Goal: Information Seeking & Learning: Learn about a topic

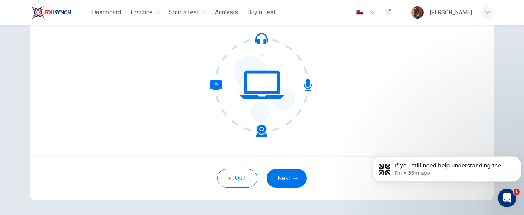
scroll to position [107, 0]
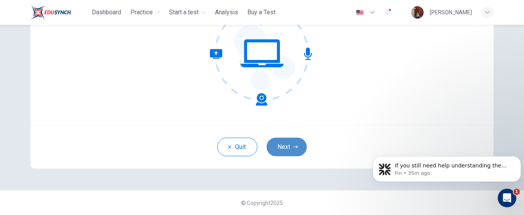
click at [286, 151] on button "Next" at bounding box center [287, 146] width 40 height 19
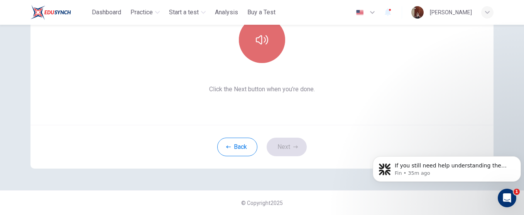
click at [256, 47] on button "button" at bounding box center [262, 40] width 46 height 46
click at [263, 52] on button "button" at bounding box center [262, 40] width 46 height 46
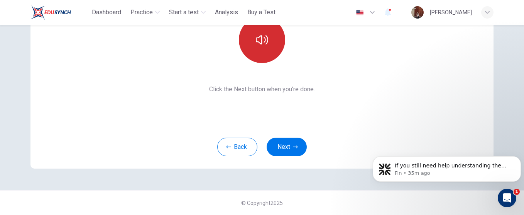
click at [263, 52] on button "button" at bounding box center [262, 40] width 46 height 46
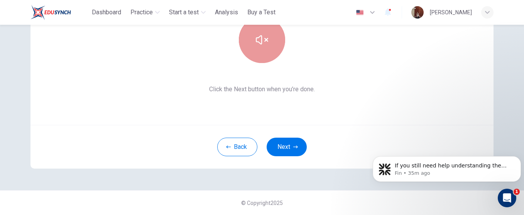
click at [261, 37] on icon "button" at bounding box center [262, 40] width 12 height 12
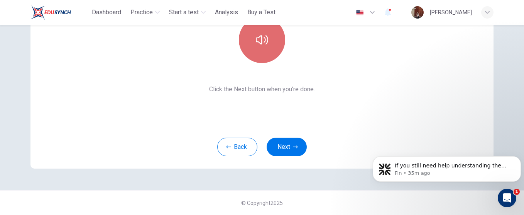
click at [261, 37] on icon "button" at bounding box center [262, 40] width 12 height 12
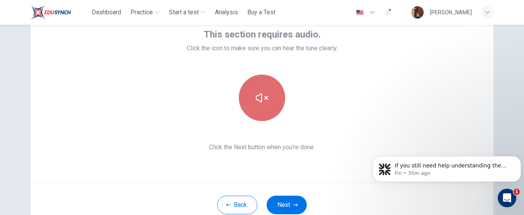
scroll to position [37, 0]
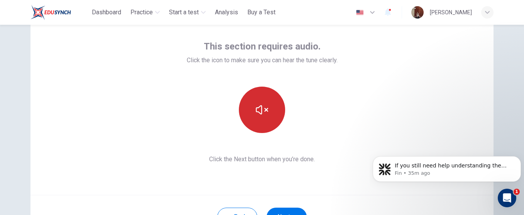
click at [252, 103] on button "button" at bounding box center [262, 109] width 46 height 46
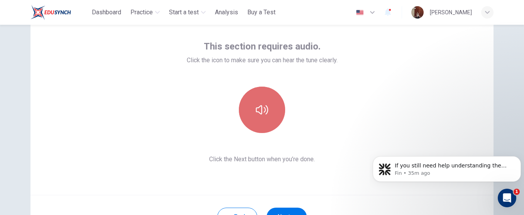
click at [252, 103] on button "button" at bounding box center [262, 109] width 46 height 46
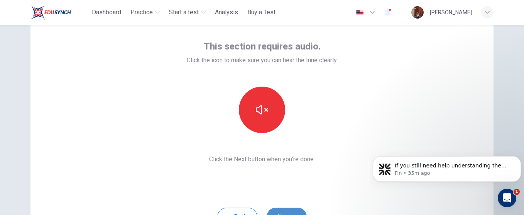
click at [283, 212] on button "Next" at bounding box center [287, 216] width 40 height 19
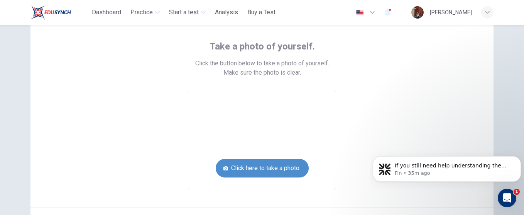
click at [264, 166] on button "Click here to take a photo" at bounding box center [262, 168] width 93 height 19
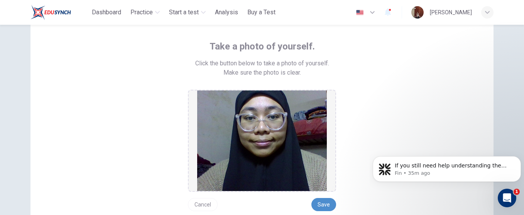
click at [324, 203] on button "Save" at bounding box center [324, 204] width 25 height 13
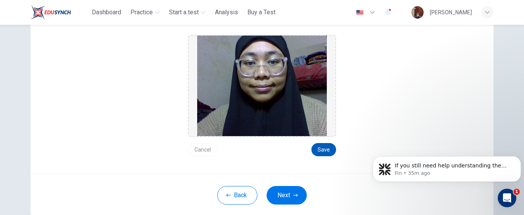
scroll to position [140, 0]
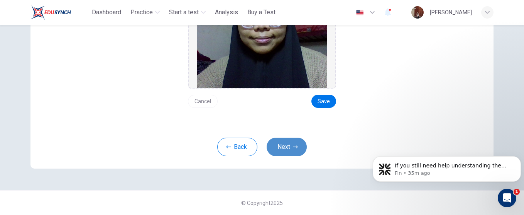
click at [291, 146] on button "Next" at bounding box center [287, 146] width 40 height 19
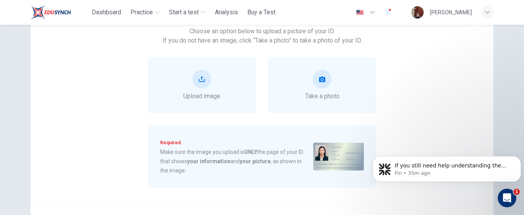
scroll to position [0, 0]
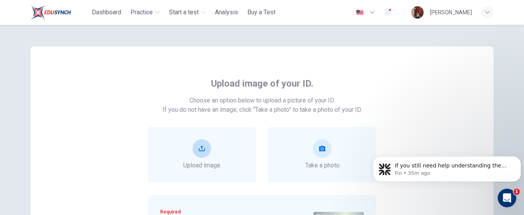
click at [221, 155] on div "Upload image" at bounding box center [202, 155] width 108 height 56
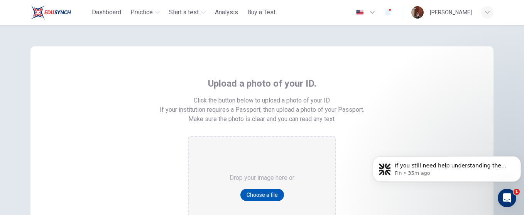
click at [245, 195] on button "Choose a file" at bounding box center [263, 194] width 44 height 12
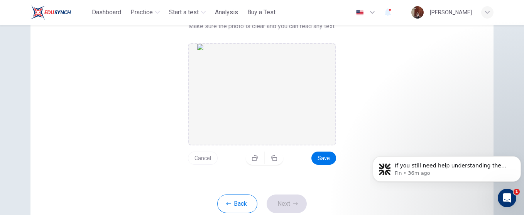
scroll to position [149, 0]
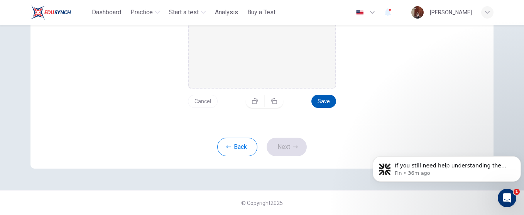
click at [329, 98] on button "Save" at bounding box center [324, 101] width 25 height 13
click at [295, 144] on button "Next" at bounding box center [287, 146] width 40 height 19
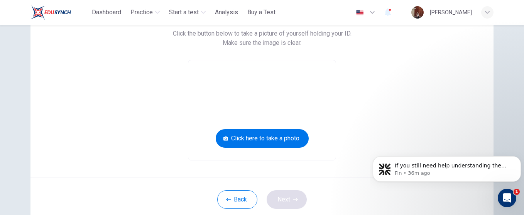
scroll to position [58, 0]
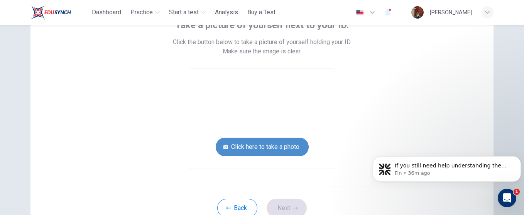
click at [265, 146] on button "Click here to take a photo" at bounding box center [262, 146] width 93 height 19
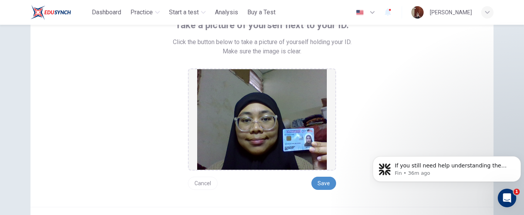
click at [325, 182] on button "Save" at bounding box center [324, 182] width 25 height 13
click at [324, 180] on button "Save" at bounding box center [324, 182] width 25 height 13
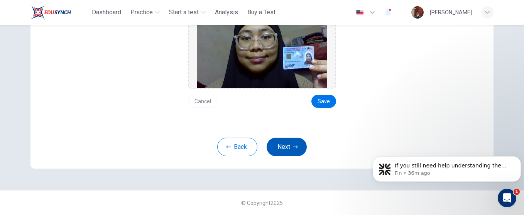
click at [288, 142] on button "Next" at bounding box center [287, 146] width 40 height 19
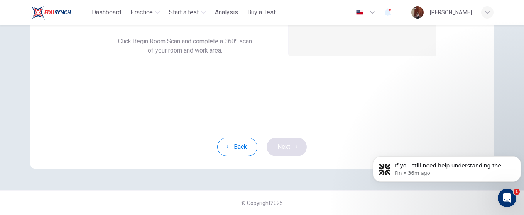
scroll to position [107, 0]
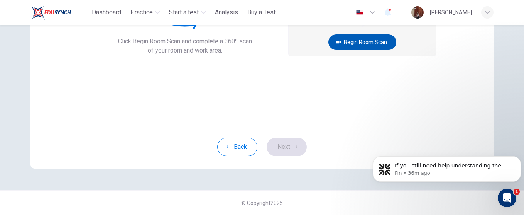
click at [373, 41] on button "Begin Room Scan" at bounding box center [363, 41] width 68 height 15
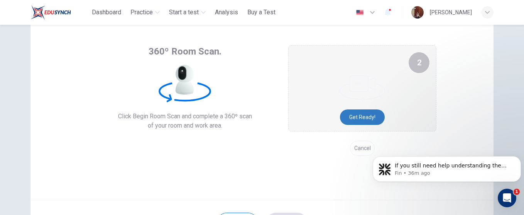
scroll to position [19, 0]
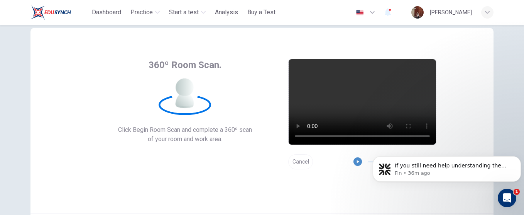
click at [356, 163] on icon "button" at bounding box center [357, 161] width 5 height 5
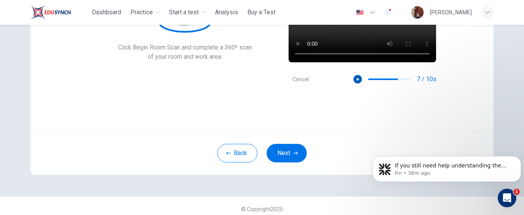
scroll to position [102, 0]
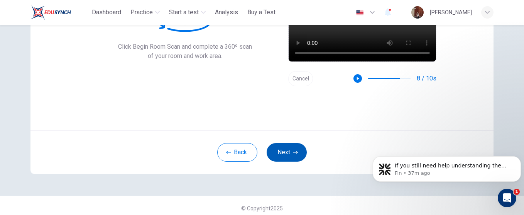
click at [293, 147] on button "Next" at bounding box center [287, 152] width 40 height 19
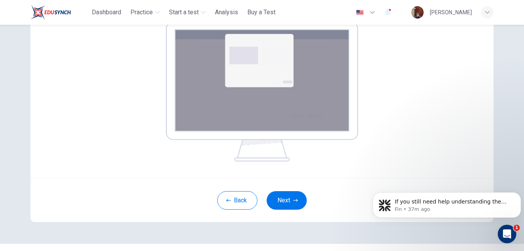
scroll to position [136, 0]
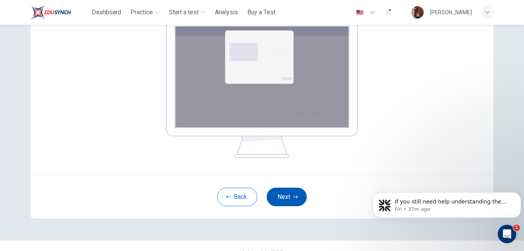
click at [292, 191] on button "Next" at bounding box center [287, 197] width 40 height 19
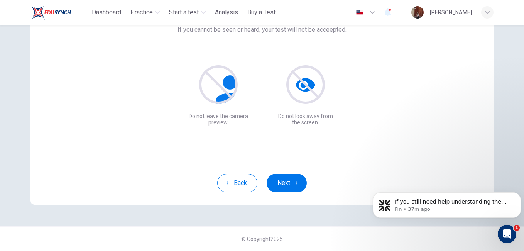
scroll to position [71, 0]
click at [284, 183] on button "Next" at bounding box center [287, 183] width 40 height 19
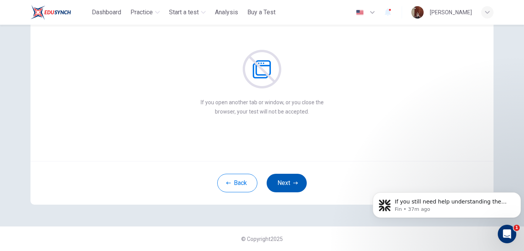
click at [284, 183] on button "Next" at bounding box center [287, 183] width 40 height 19
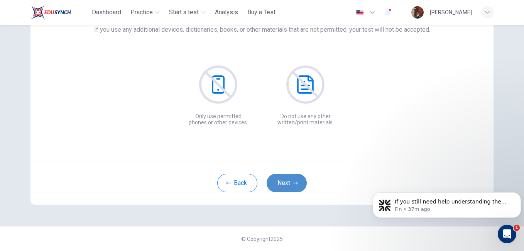
click at [284, 183] on button "Next" at bounding box center [287, 183] width 40 height 19
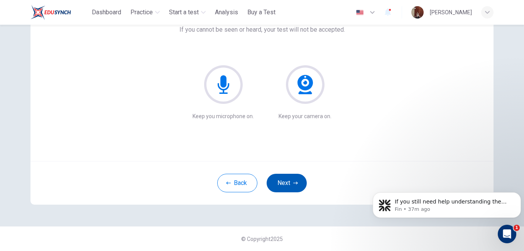
click at [284, 183] on button "Next" at bounding box center [287, 183] width 40 height 19
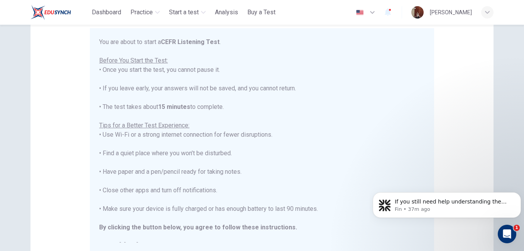
scroll to position [9, 0]
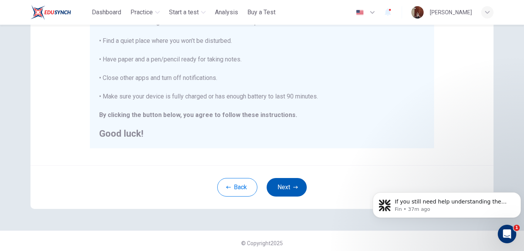
click at [290, 185] on button "Next" at bounding box center [287, 187] width 40 height 19
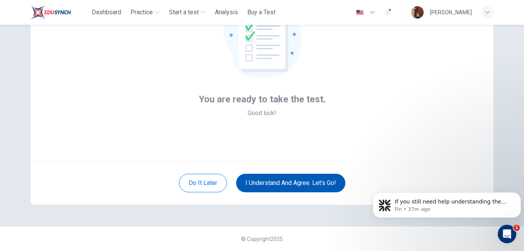
scroll to position [71, 0]
click at [320, 185] on button "I understand and agree. Let’s go!" at bounding box center [290, 183] width 109 height 19
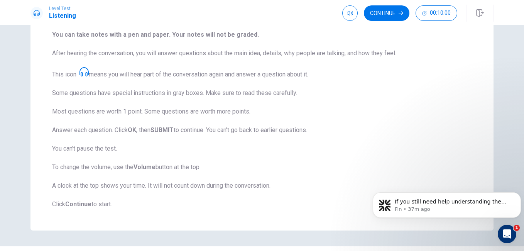
scroll to position [119, 0]
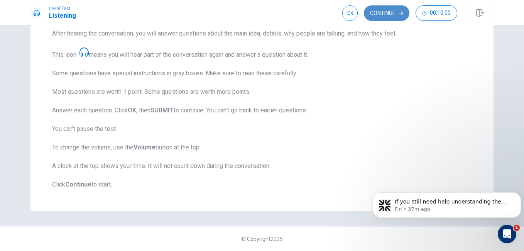
click at [391, 19] on button "Continue" at bounding box center [387, 12] width 46 height 15
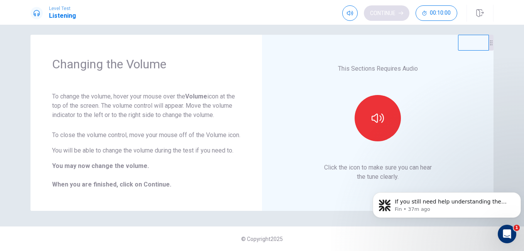
scroll to position [15, 0]
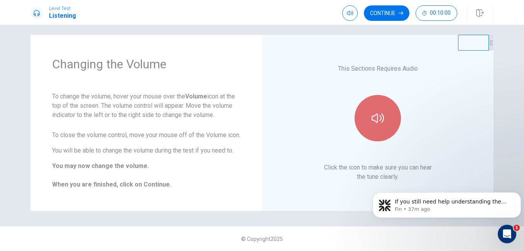
click at [381, 113] on icon "button" at bounding box center [378, 117] width 12 height 9
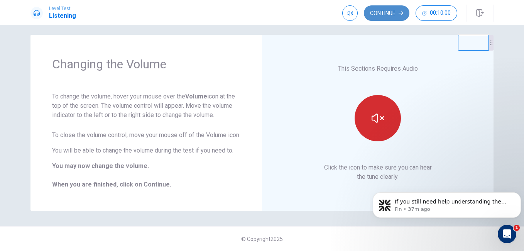
click at [389, 14] on button "Continue" at bounding box center [387, 12] width 46 height 15
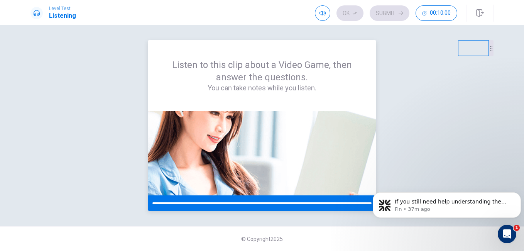
scroll to position [0, 0]
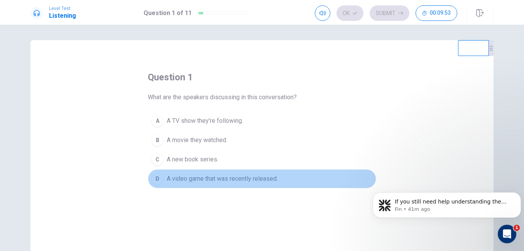
click at [151, 179] on div "D" at bounding box center [157, 179] width 12 height 12
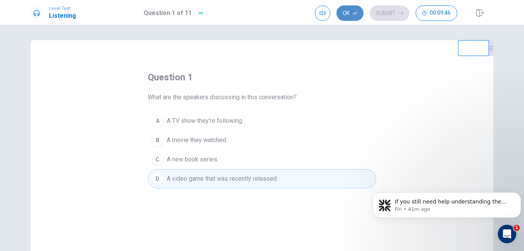
click at [349, 13] on button "Ok" at bounding box center [350, 12] width 27 height 15
click at [380, 16] on button "Submit" at bounding box center [390, 12] width 40 height 15
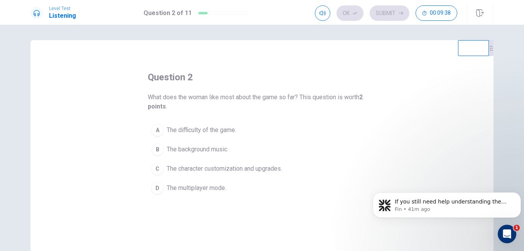
click at [193, 170] on span "The character customization and upgrades." at bounding box center [224, 168] width 115 height 9
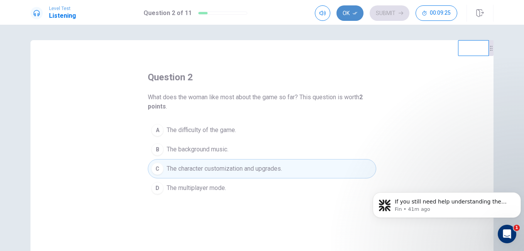
click at [355, 10] on button "Ok" at bounding box center [350, 12] width 27 height 15
click at [384, 13] on button "Submit" at bounding box center [390, 12] width 40 height 15
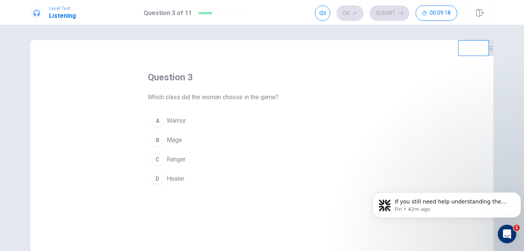
click at [155, 159] on div "C" at bounding box center [157, 159] width 12 height 12
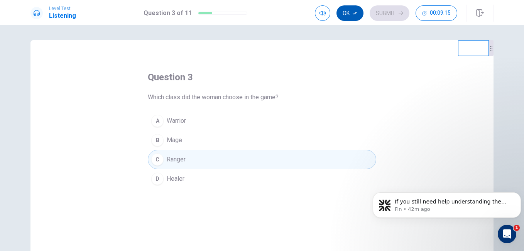
click at [353, 12] on icon "button" at bounding box center [355, 13] width 5 height 5
click at [383, 14] on button "Submit" at bounding box center [390, 12] width 40 height 15
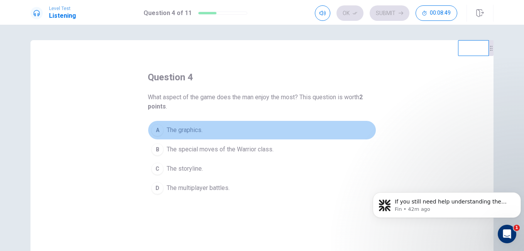
click at [157, 130] on div "A" at bounding box center [157, 130] width 12 height 12
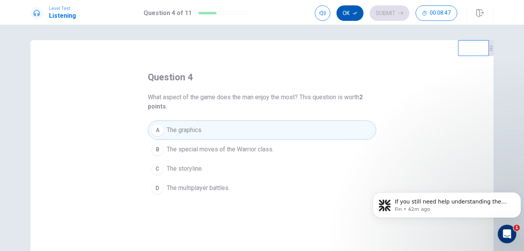
click at [354, 14] on icon "button" at bounding box center [355, 13] width 5 height 5
click at [389, 14] on button "Submit" at bounding box center [390, 12] width 40 height 15
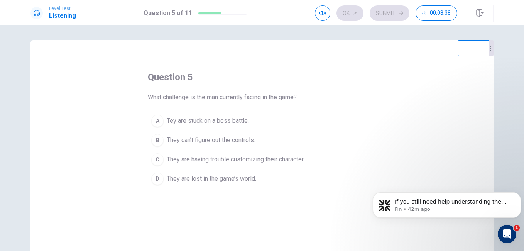
click at [161, 120] on div "A" at bounding box center [157, 121] width 12 height 12
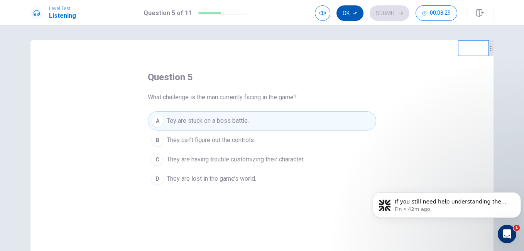
click at [354, 15] on icon "button" at bounding box center [355, 13] width 5 height 5
click at [383, 14] on button "Submit" at bounding box center [390, 12] width 40 height 15
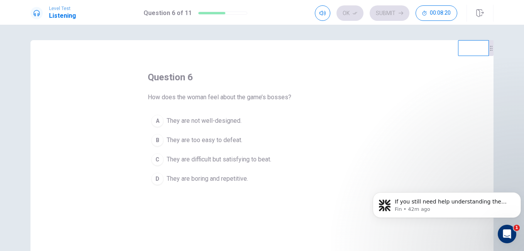
click at [228, 158] on span "They are difficult but satisfying to beat." at bounding box center [219, 159] width 105 height 9
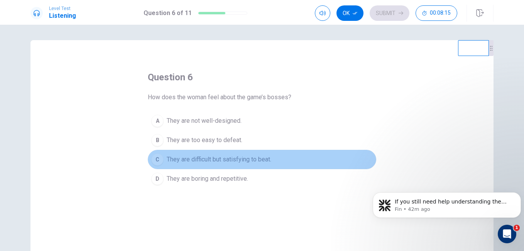
click at [283, 164] on button "C They are difficult but satisfying to beat." at bounding box center [262, 159] width 229 height 19
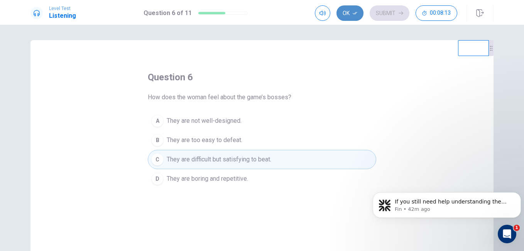
click at [356, 11] on icon "button" at bounding box center [355, 13] width 5 height 5
click at [385, 12] on button "Submit" at bounding box center [390, 12] width 40 height 15
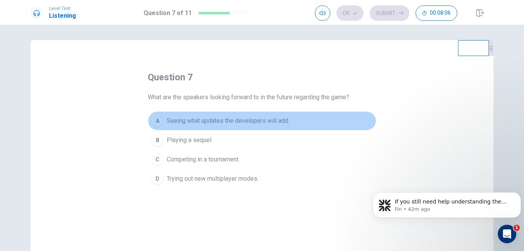
click at [189, 121] on span "Seeing what updates the developers will add." at bounding box center [228, 120] width 123 height 9
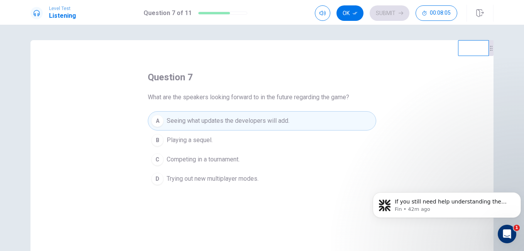
click at [160, 120] on div "A" at bounding box center [157, 121] width 12 height 12
click at [352, 17] on button "Ok" at bounding box center [350, 12] width 27 height 15
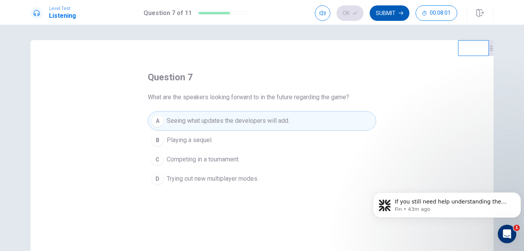
click at [384, 15] on button "Submit" at bounding box center [390, 12] width 40 height 15
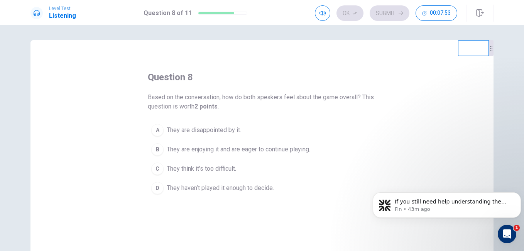
click at [158, 143] on button "B They are enjoying it and are eager to continue playing." at bounding box center [262, 149] width 229 height 19
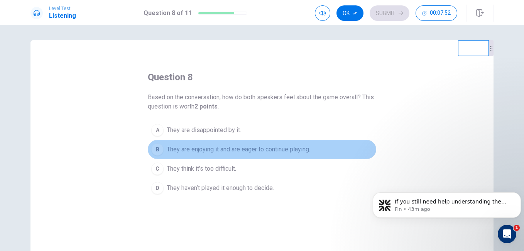
click at [177, 149] on span "They are enjoying it and are eager to continue playing." at bounding box center [239, 149] width 144 height 9
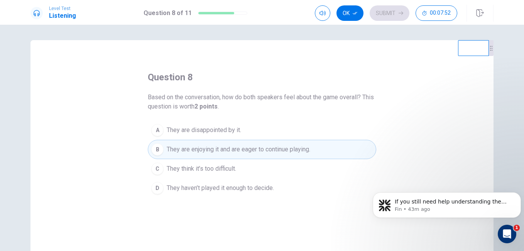
click at [177, 149] on span "They are enjoying it and are eager to continue playing." at bounding box center [239, 149] width 144 height 9
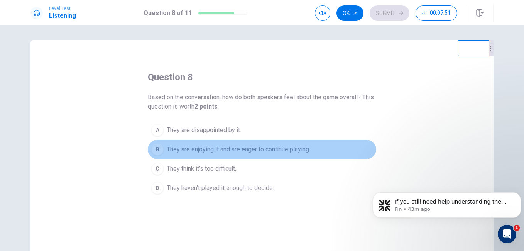
click at [177, 149] on span "They are enjoying it and are eager to continue playing." at bounding box center [239, 149] width 144 height 9
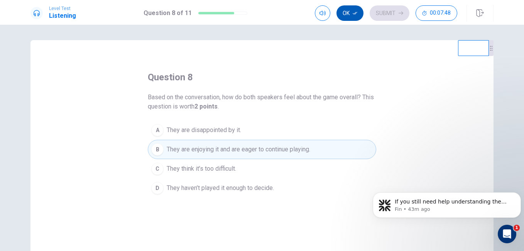
click at [349, 12] on button "Ok" at bounding box center [350, 12] width 27 height 15
click at [398, 12] on button "Submit" at bounding box center [390, 12] width 40 height 15
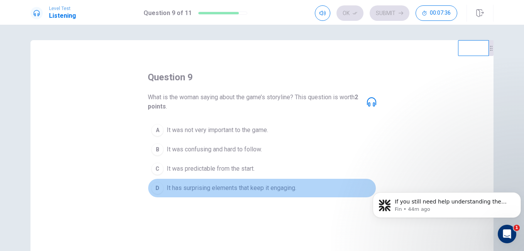
click at [156, 189] on div "D" at bounding box center [157, 188] width 12 height 12
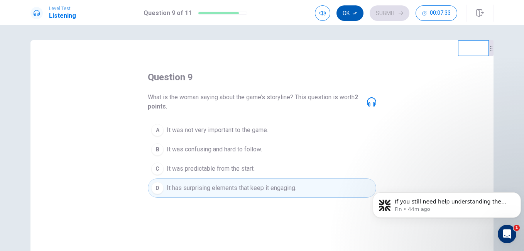
click at [352, 15] on button "Ok" at bounding box center [350, 12] width 27 height 15
click at [384, 13] on button "Submit" at bounding box center [390, 12] width 40 height 15
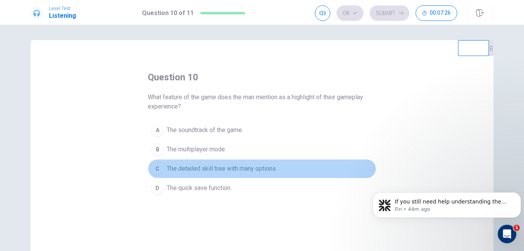
click at [156, 166] on div "C" at bounding box center [157, 169] width 12 height 12
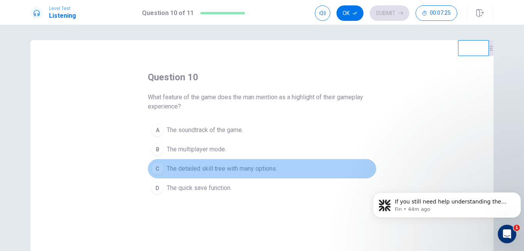
click at [156, 166] on div "C" at bounding box center [157, 169] width 12 height 12
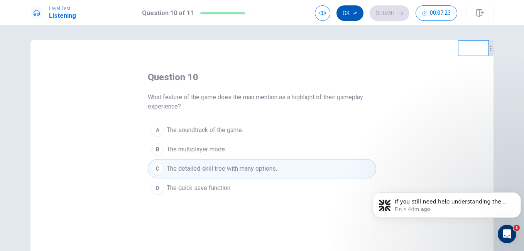
click at [351, 10] on button "Ok" at bounding box center [350, 12] width 27 height 15
click at [387, 13] on button "Submit" at bounding box center [390, 12] width 40 height 15
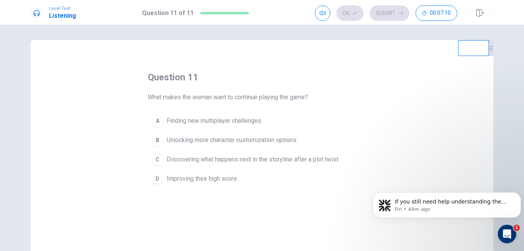
click at [226, 158] on span "Discovering what happens next in the storyline after a plot twist." at bounding box center [253, 159] width 173 height 9
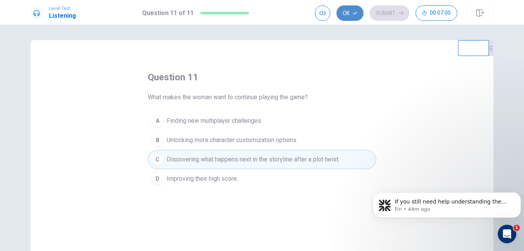
click at [354, 12] on icon "button" at bounding box center [355, 13] width 5 height 5
click at [392, 9] on button "Submit" at bounding box center [390, 12] width 40 height 15
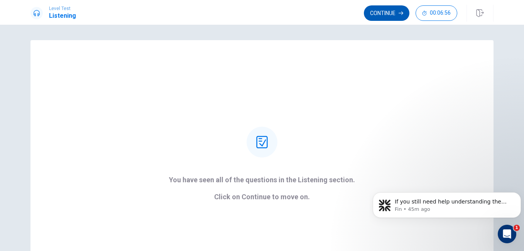
click at [389, 15] on button "Continue" at bounding box center [387, 12] width 46 height 15
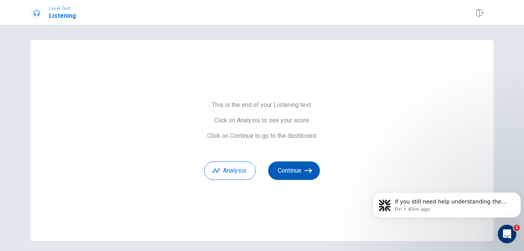
click at [305, 171] on icon "button" at bounding box center [309, 170] width 8 height 5
